Goal: Transaction & Acquisition: Purchase product/service

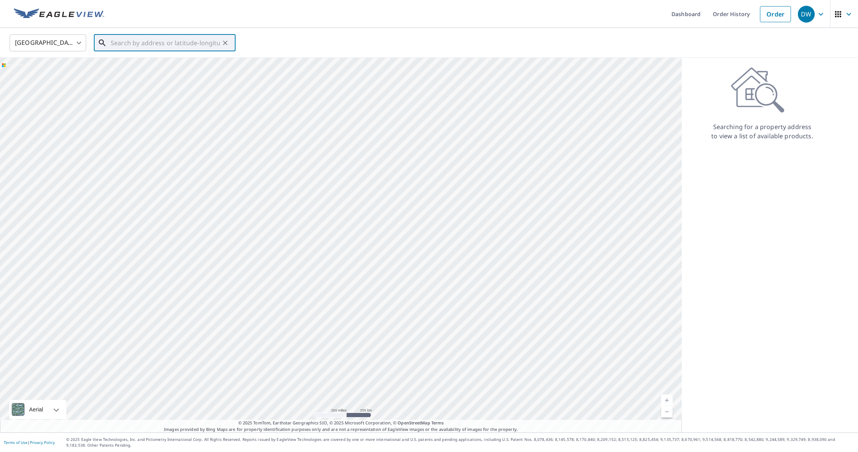
click at [192, 42] on input "text" at bounding box center [165, 42] width 109 height 21
click at [138, 65] on span "[STREET_ADDRESS]" at bounding box center [169, 65] width 120 height 9
type input "[STREET_ADDRESS][PERSON_NAME]"
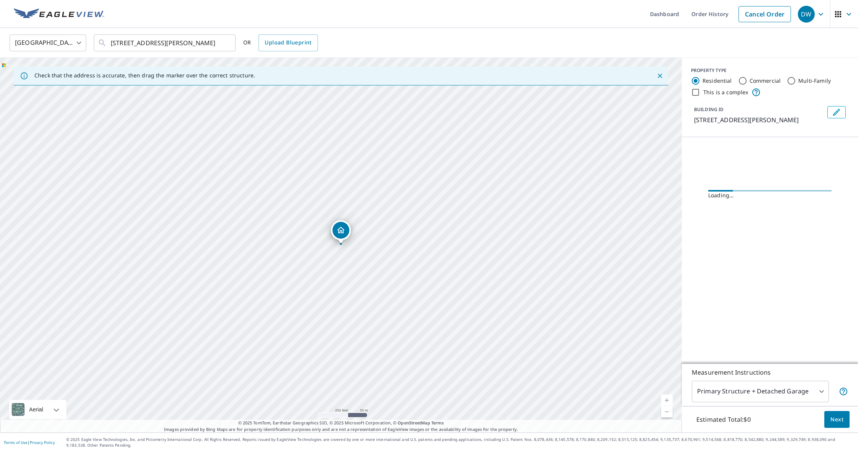
scroll to position [0, 0]
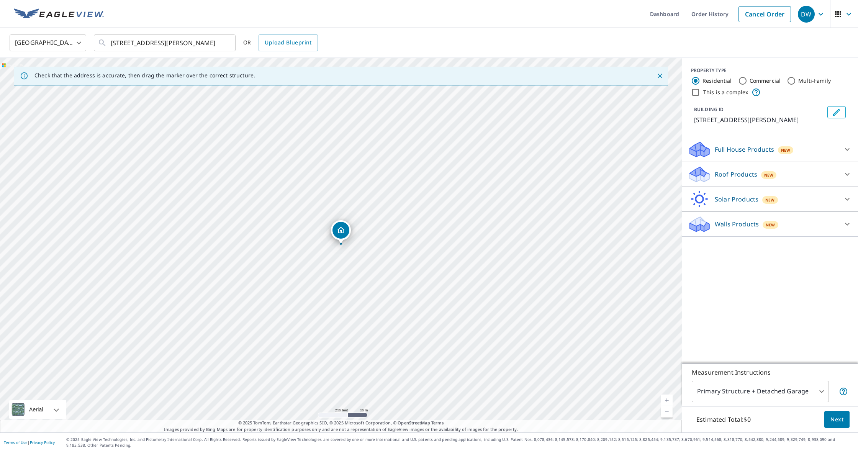
click at [342, 231] on icon "Dropped pin, building 1, Residential property, 5437 Green Valley Cir Aubrey, TX…" at bounding box center [340, 230] width 9 height 9
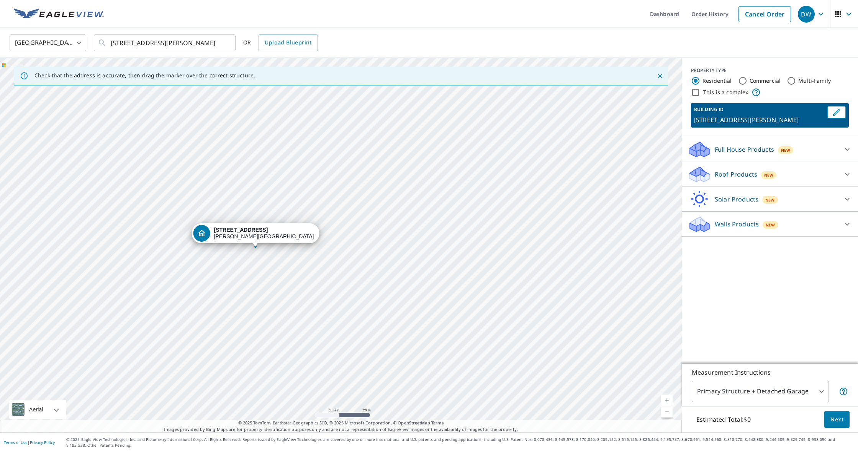
click at [420, 273] on div "[STREET_ADDRESS][PERSON_NAME]" at bounding box center [341, 245] width 682 height 375
click at [40, 372] on div "View aerial and more..." at bounding box center [41, 364] width 31 height 31
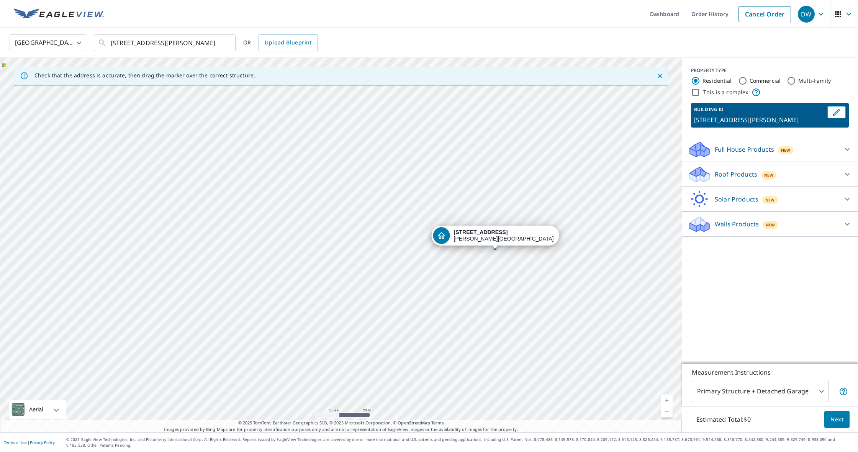
drag, startPoint x: 111, startPoint y: 256, endPoint x: 351, endPoint y: 258, distance: 239.8
click at [351, 258] on div "[STREET_ADDRESS][PERSON_NAME]" at bounding box center [341, 245] width 682 height 375
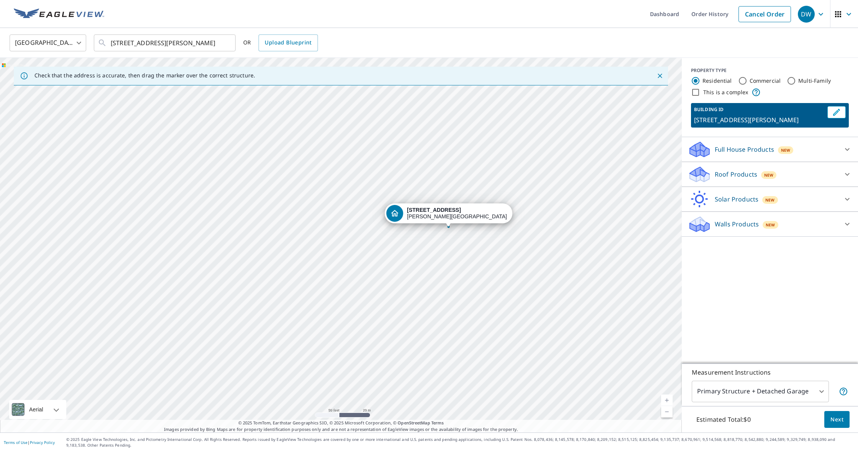
drag, startPoint x: 227, startPoint y: 246, endPoint x: 176, endPoint y: 222, distance: 56.2
click at [176, 222] on div "[STREET_ADDRESS][PERSON_NAME]" at bounding box center [341, 245] width 682 height 375
drag, startPoint x: 399, startPoint y: 278, endPoint x: 237, endPoint y: 122, distance: 225.4
click at [237, 122] on div "[STREET_ADDRESS][PERSON_NAME]" at bounding box center [341, 245] width 682 height 375
drag, startPoint x: 378, startPoint y: 233, endPoint x: 254, endPoint y: 216, distance: 124.9
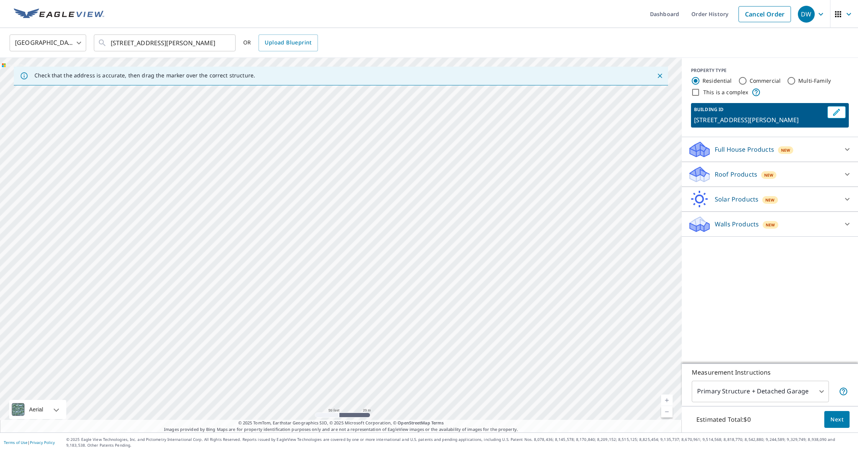
click at [249, 213] on div "[STREET_ADDRESS][PERSON_NAME]" at bounding box center [341, 245] width 682 height 375
drag, startPoint x: 369, startPoint y: 248, endPoint x: 294, endPoint y: 220, distance: 80.1
click at [295, 220] on div "[STREET_ADDRESS][PERSON_NAME]" at bounding box center [341, 245] width 682 height 375
drag, startPoint x: 483, startPoint y: 273, endPoint x: 409, endPoint y: 181, distance: 118.0
click at [410, 177] on div "[STREET_ADDRESS][PERSON_NAME]" at bounding box center [341, 245] width 682 height 375
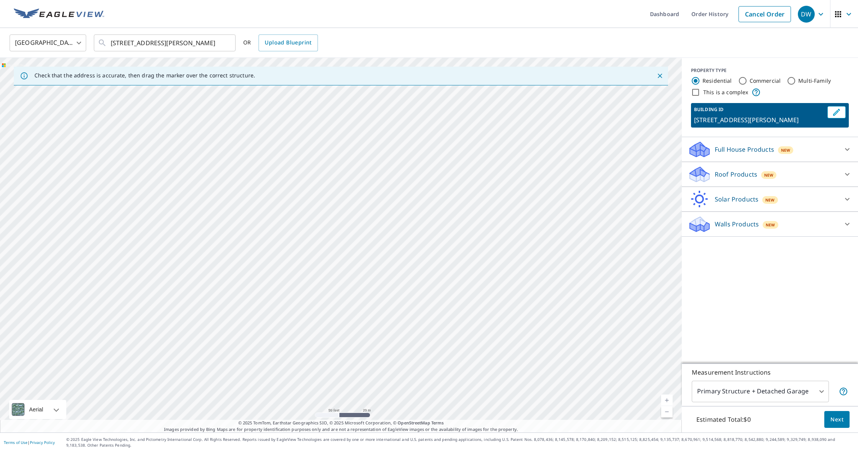
drag, startPoint x: 420, startPoint y: 265, endPoint x: 390, endPoint y: 236, distance: 41.7
click at [392, 238] on div "[STREET_ADDRESS][PERSON_NAME]" at bounding box center [341, 245] width 682 height 375
drag, startPoint x: 374, startPoint y: 166, endPoint x: 335, endPoint y: 304, distance: 143.2
click at [335, 304] on div "[STREET_ADDRESS][PERSON_NAME]" at bounding box center [341, 245] width 682 height 375
drag, startPoint x: 358, startPoint y: 225, endPoint x: 355, endPoint y: 269, distance: 44.1
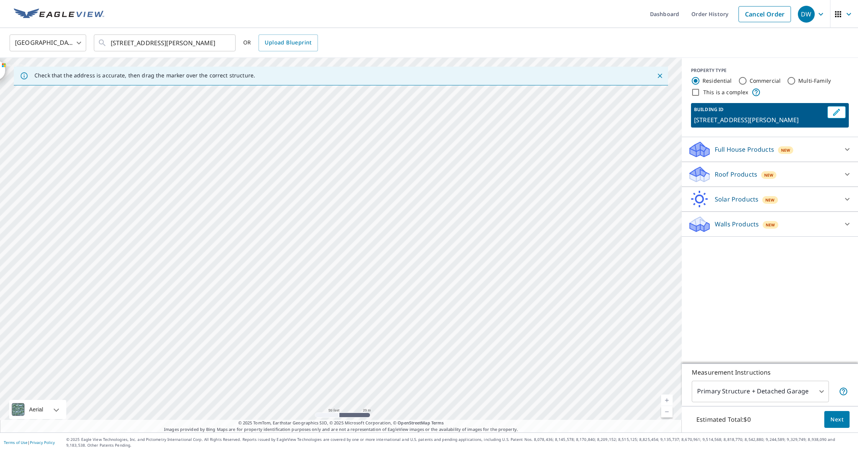
click at [357, 271] on div "[STREET_ADDRESS][PERSON_NAME]" at bounding box center [341, 245] width 682 height 375
drag, startPoint x: 379, startPoint y: 211, endPoint x: 386, endPoint y: 275, distance: 64.8
click at [375, 300] on div "[STREET_ADDRESS][PERSON_NAME]" at bounding box center [341, 245] width 682 height 375
drag, startPoint x: 397, startPoint y: 141, endPoint x: 402, endPoint y: 203, distance: 62.6
click at [405, 215] on div "[STREET_ADDRESS][PERSON_NAME]" at bounding box center [341, 245] width 682 height 375
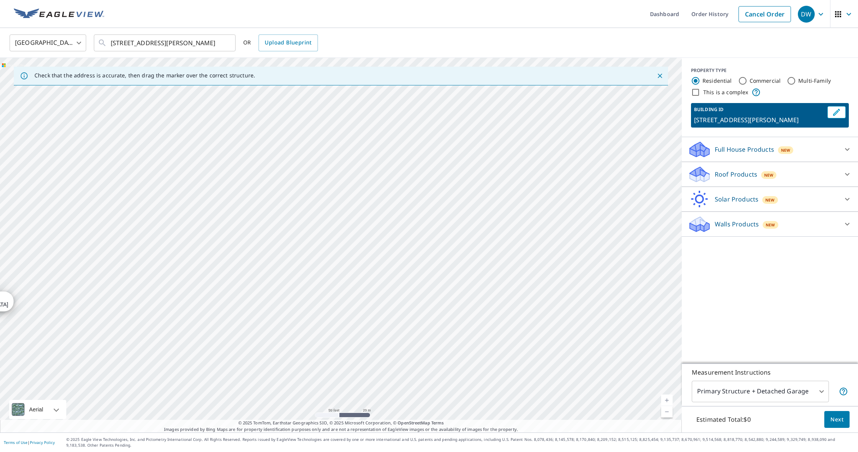
drag, startPoint x: 361, startPoint y: 116, endPoint x: 364, endPoint y: 172, distance: 56.4
click at [366, 178] on div "[STREET_ADDRESS][PERSON_NAME]" at bounding box center [341, 245] width 682 height 375
drag, startPoint x: 334, startPoint y: 107, endPoint x: 352, endPoint y: 154, distance: 50.6
click at [354, 155] on div "[STREET_ADDRESS][PERSON_NAME]" at bounding box center [341, 245] width 682 height 375
drag, startPoint x: 236, startPoint y: 159, endPoint x: 356, endPoint y: 133, distance: 123.1
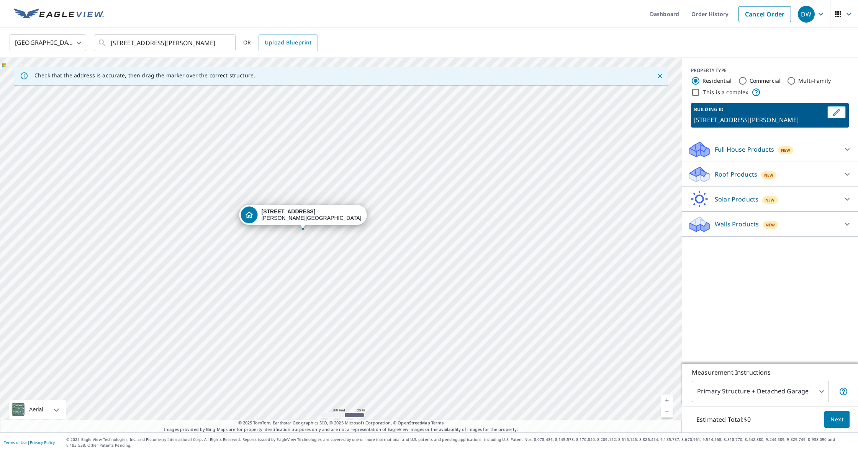
click at [378, 131] on div "[STREET_ADDRESS][PERSON_NAME]" at bounding box center [341, 245] width 682 height 375
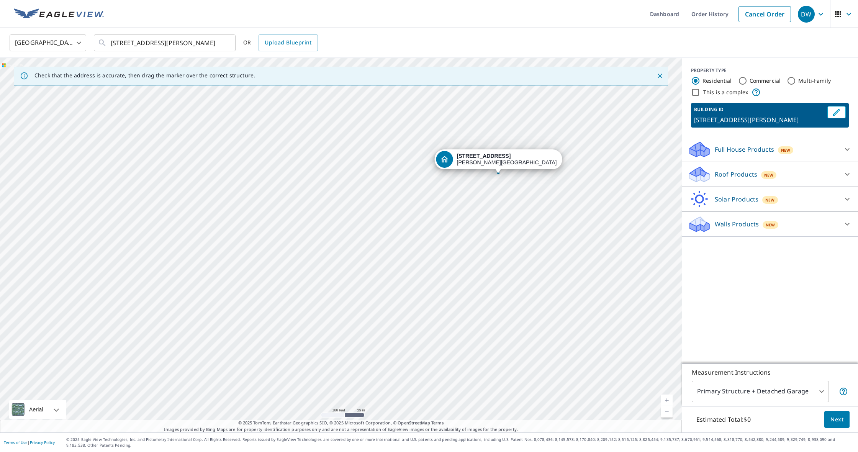
drag, startPoint x: 265, startPoint y: 175, endPoint x: 460, endPoint y: 120, distance: 203.1
click at [460, 120] on div "[STREET_ADDRESS][PERSON_NAME]" at bounding box center [341, 245] width 682 height 375
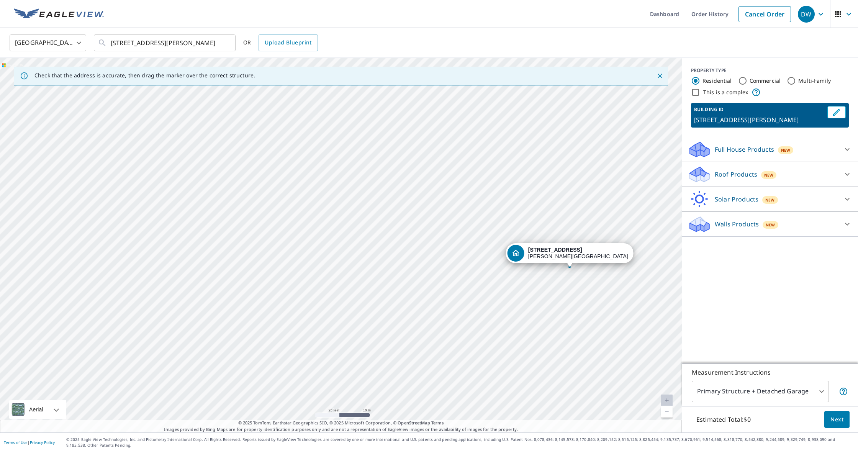
drag, startPoint x: 382, startPoint y: 164, endPoint x: 249, endPoint y: 160, distance: 133.0
click at [249, 160] on div "[STREET_ADDRESS][PERSON_NAME]" at bounding box center [341, 245] width 682 height 375
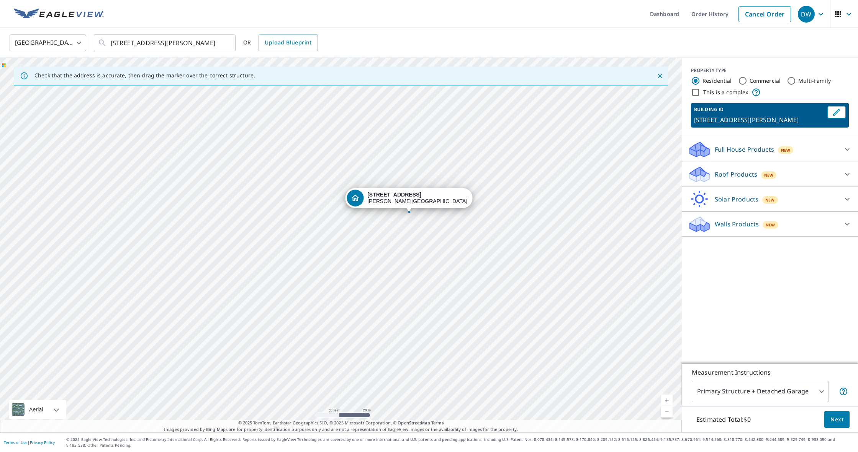
click at [575, 238] on div "[STREET_ADDRESS][PERSON_NAME]" at bounding box center [341, 245] width 682 height 375
